Goal: Find specific page/section: Find specific page/section

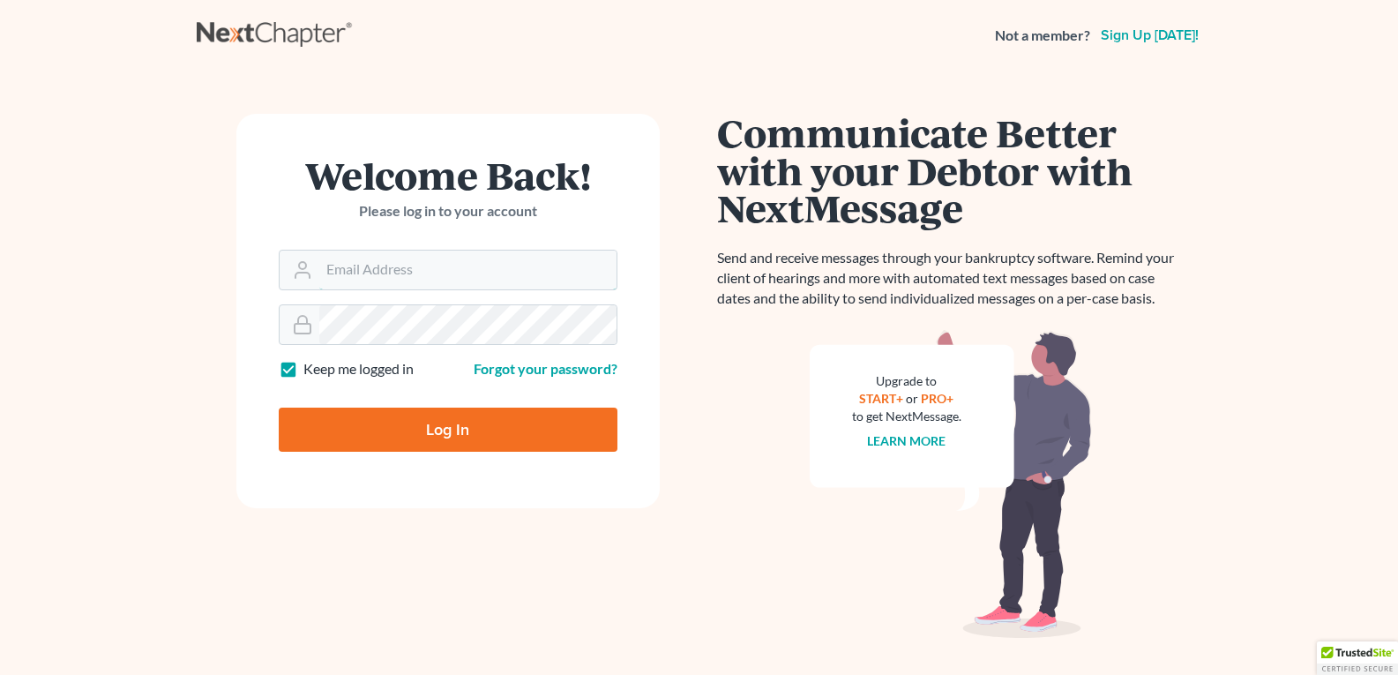
type input "[EMAIL_ADDRESS][DOMAIN_NAME]"
click at [400, 440] on input "Log In" at bounding box center [448, 429] width 339 height 44
type input "Thinking..."
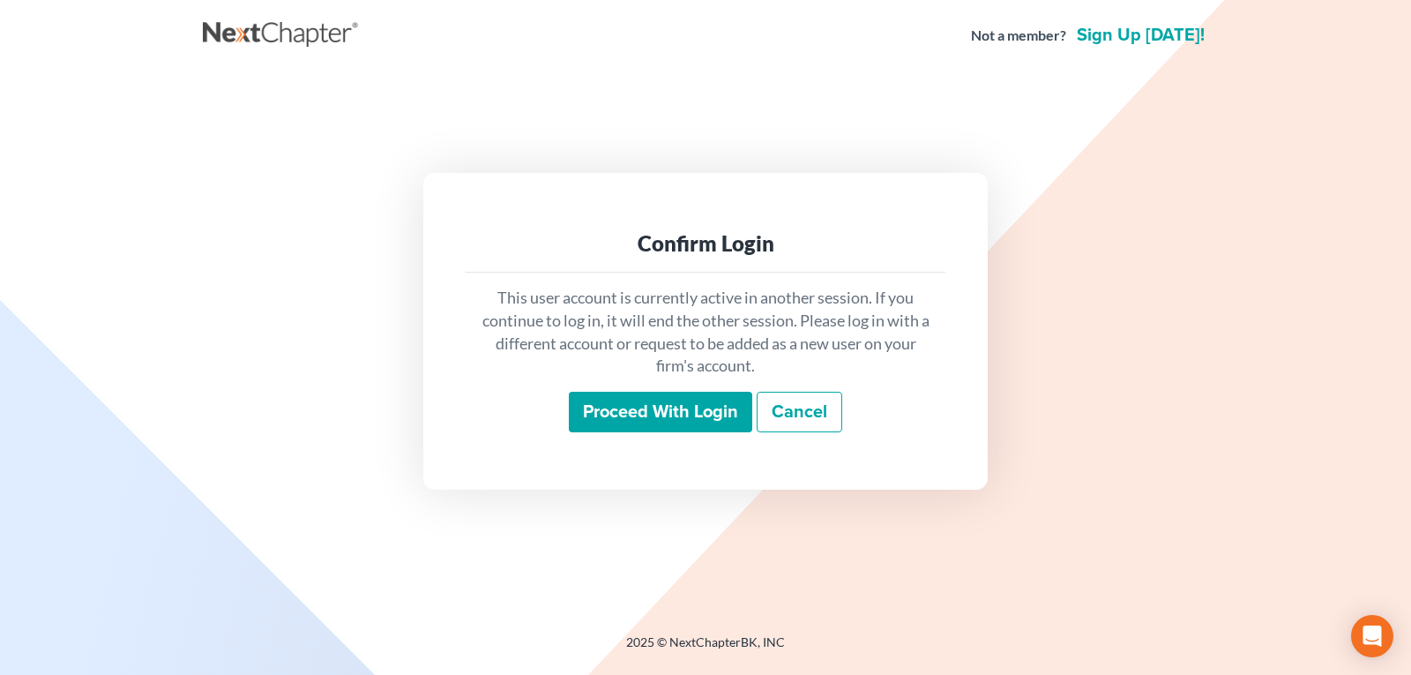
click at [611, 409] on input "Proceed with login" at bounding box center [660, 412] width 183 height 41
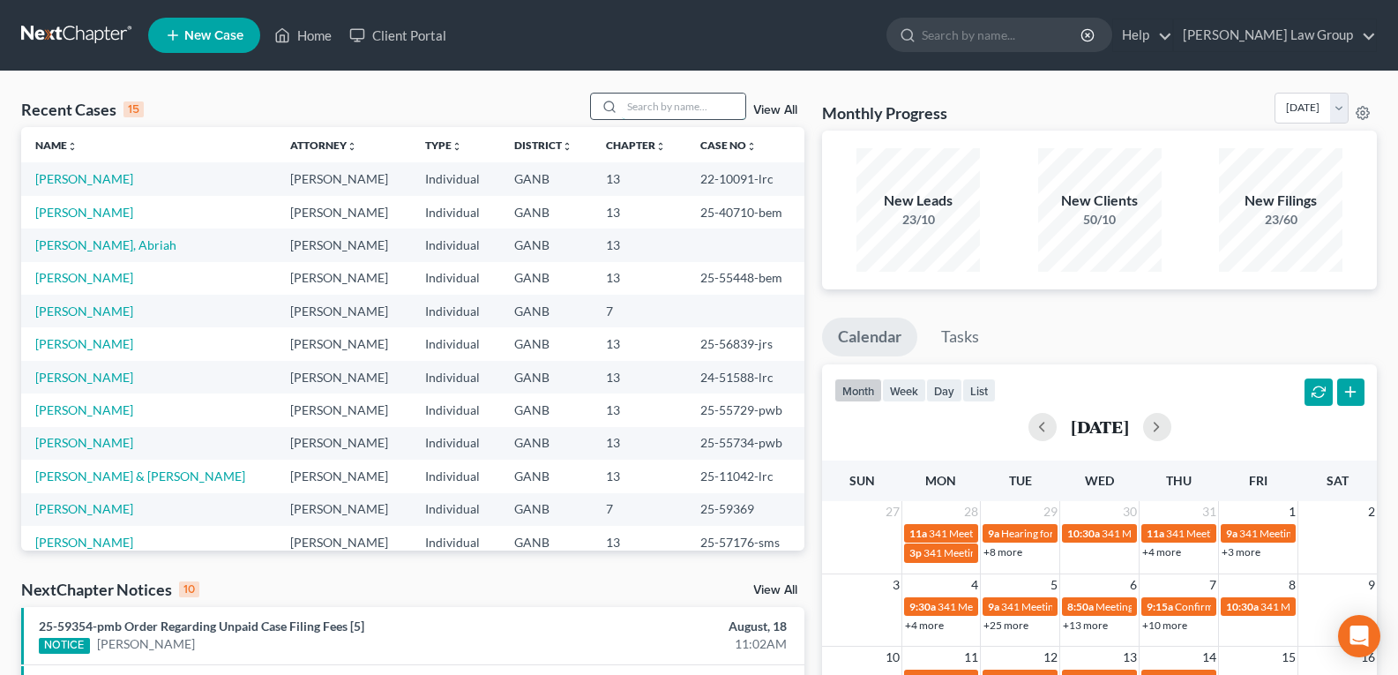
click at [660, 100] on input "search" at bounding box center [683, 106] width 123 height 26
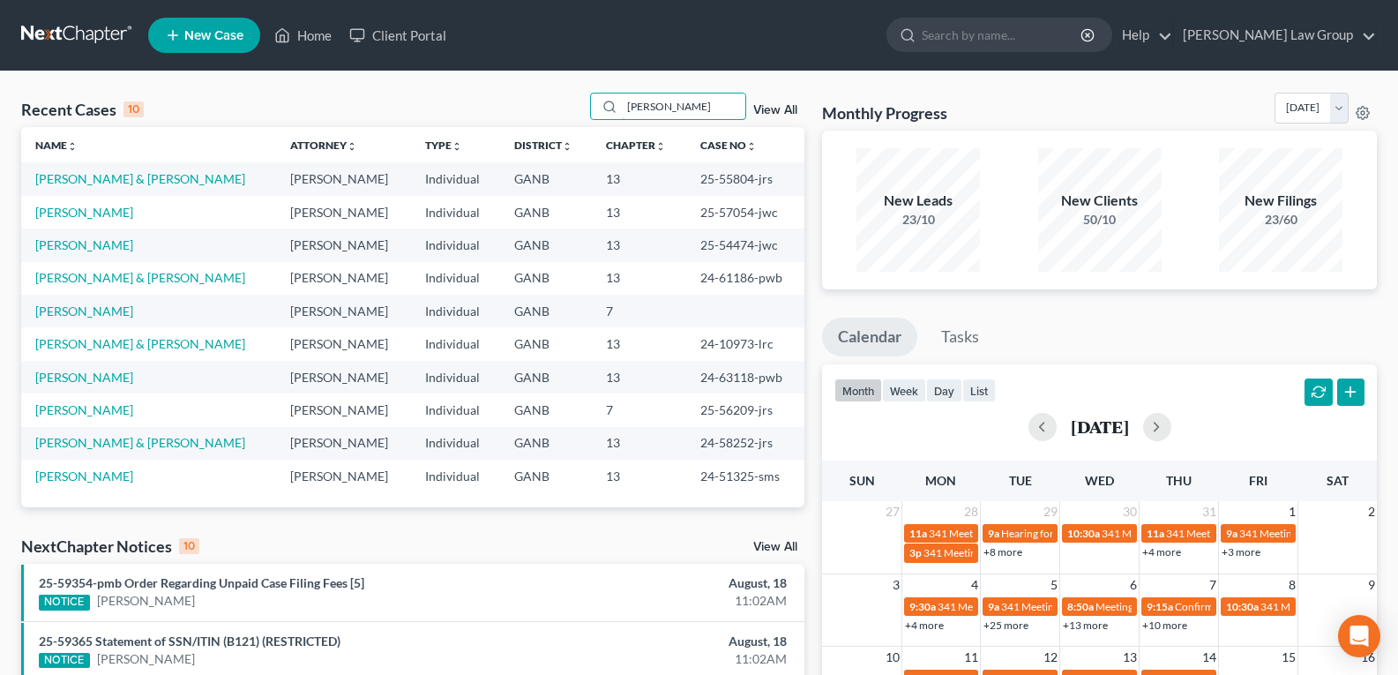
drag, startPoint x: 710, startPoint y: 110, endPoint x: 541, endPoint y: 95, distance: 170.0
click at [541, 95] on div "Recent Cases 10 Anthony View All" at bounding box center [412, 110] width 783 height 34
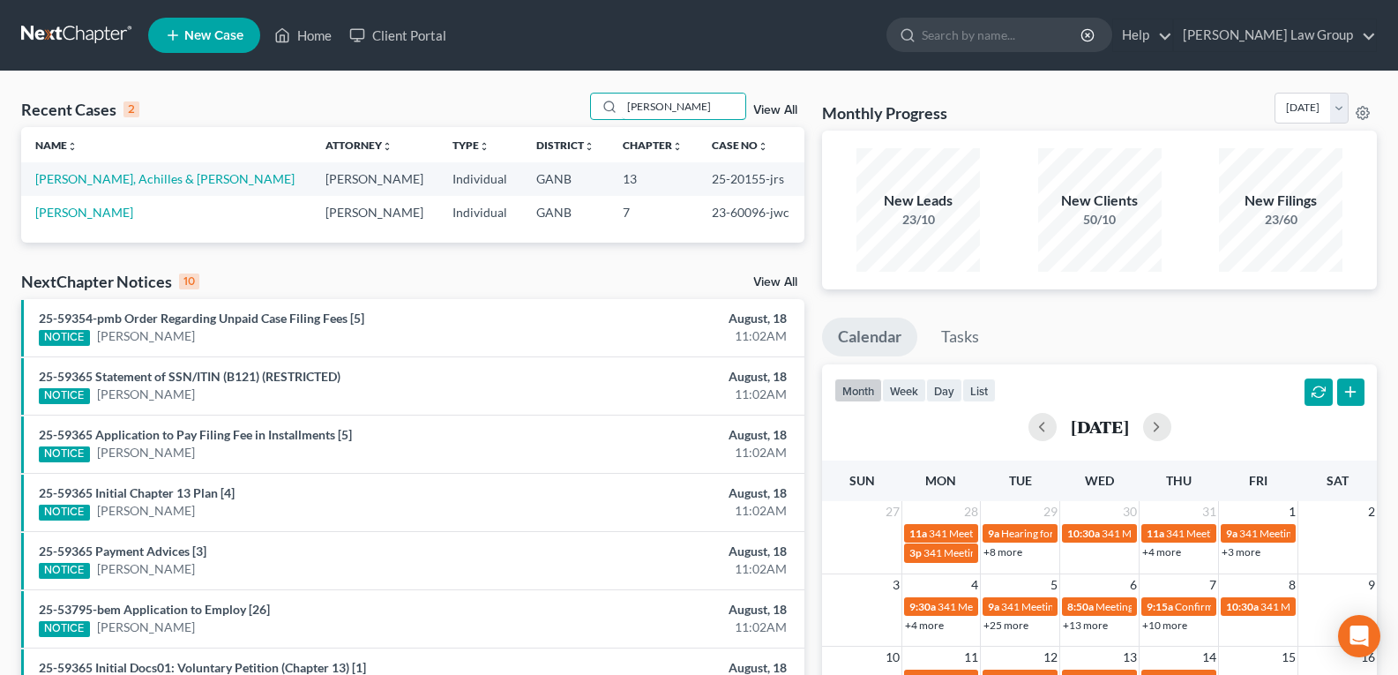
type input "Nichols"
drag, startPoint x: 683, startPoint y: 177, endPoint x: 743, endPoint y: 181, distance: 60.1
click at [743, 181] on td "25-20155-jrs" at bounding box center [751, 178] width 107 height 33
copy td "25-20155"
